Goal: Information Seeking & Learning: Check status

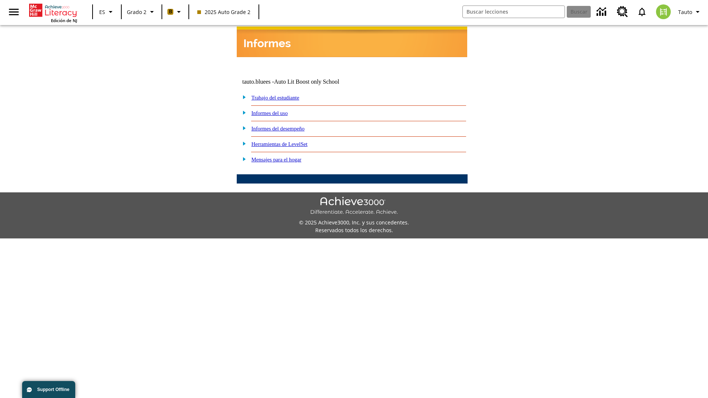
click at [287, 126] on link "Informes del desempeño" at bounding box center [277, 129] width 53 height 6
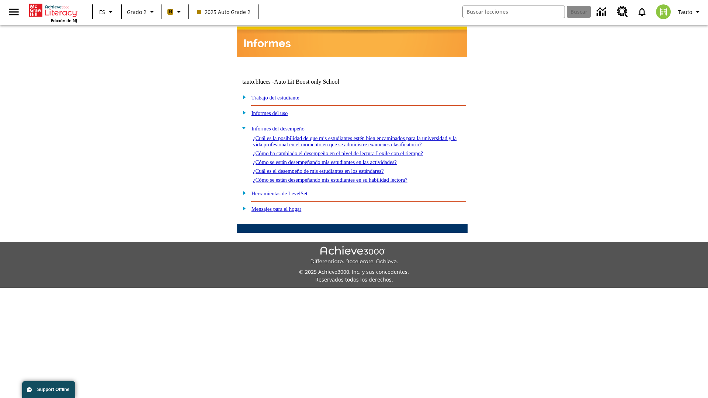
click at [337, 159] on link "¿Cómo se están desempeñando mis estudiantes en las actividades?" at bounding box center [325, 162] width 144 height 6
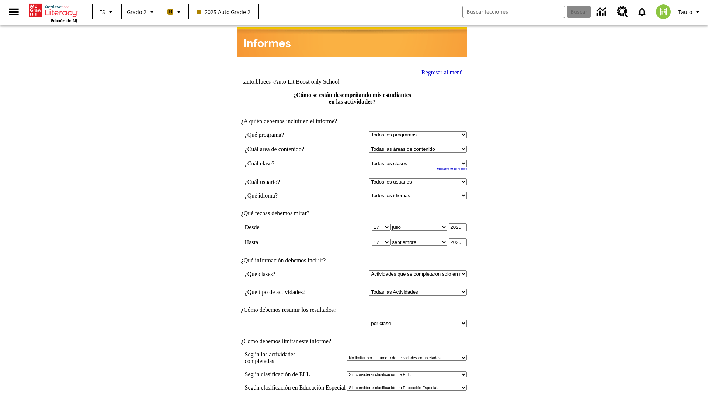
select select "21437111"
select select "4"
